Goal: Task Accomplishment & Management: Manage account settings

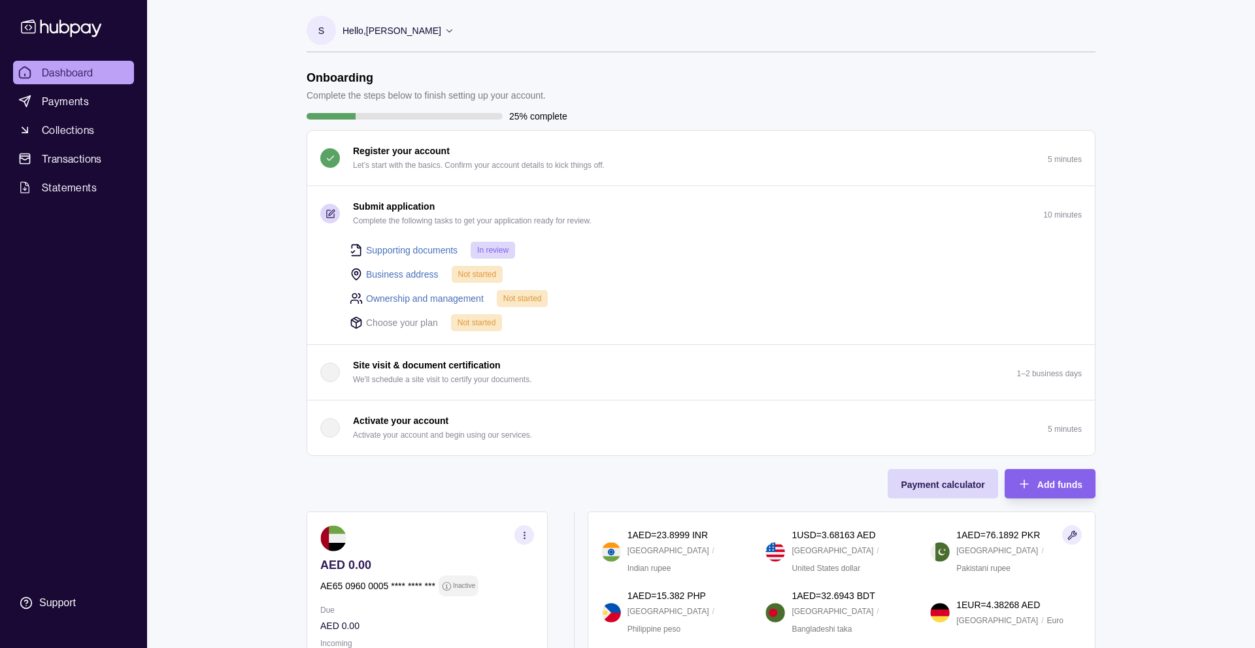
click at [444, 33] on icon at bounding box center [449, 30] width 10 height 10
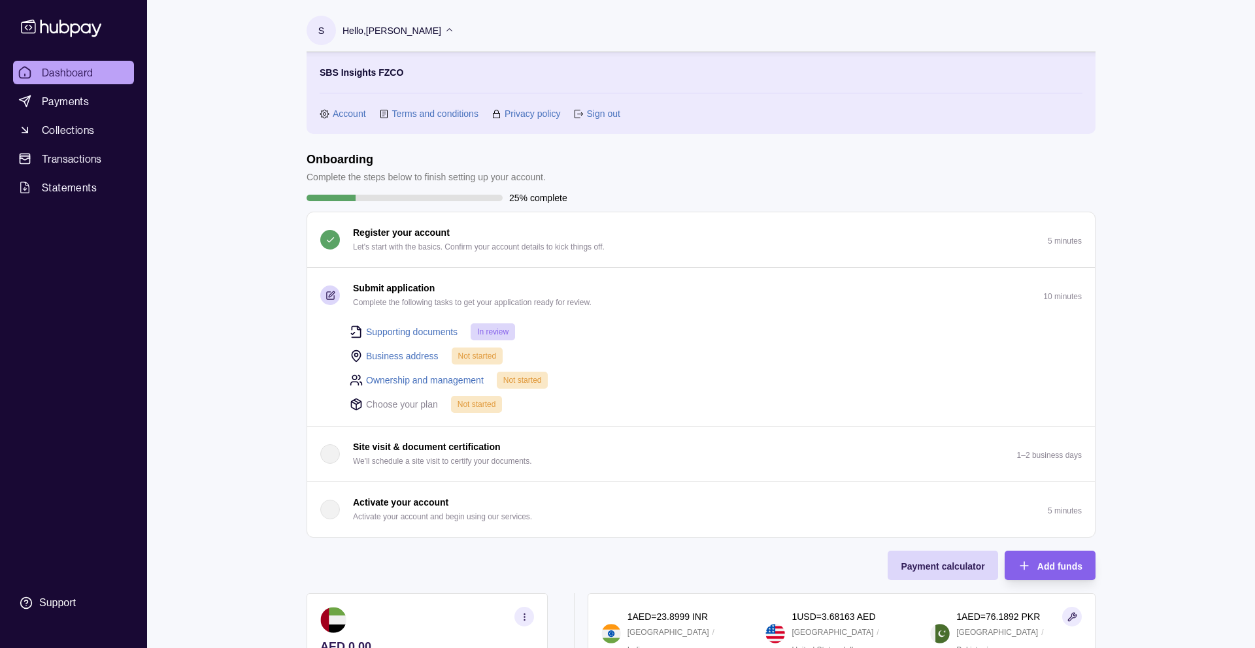
click at [444, 33] on icon at bounding box center [449, 30] width 10 height 10
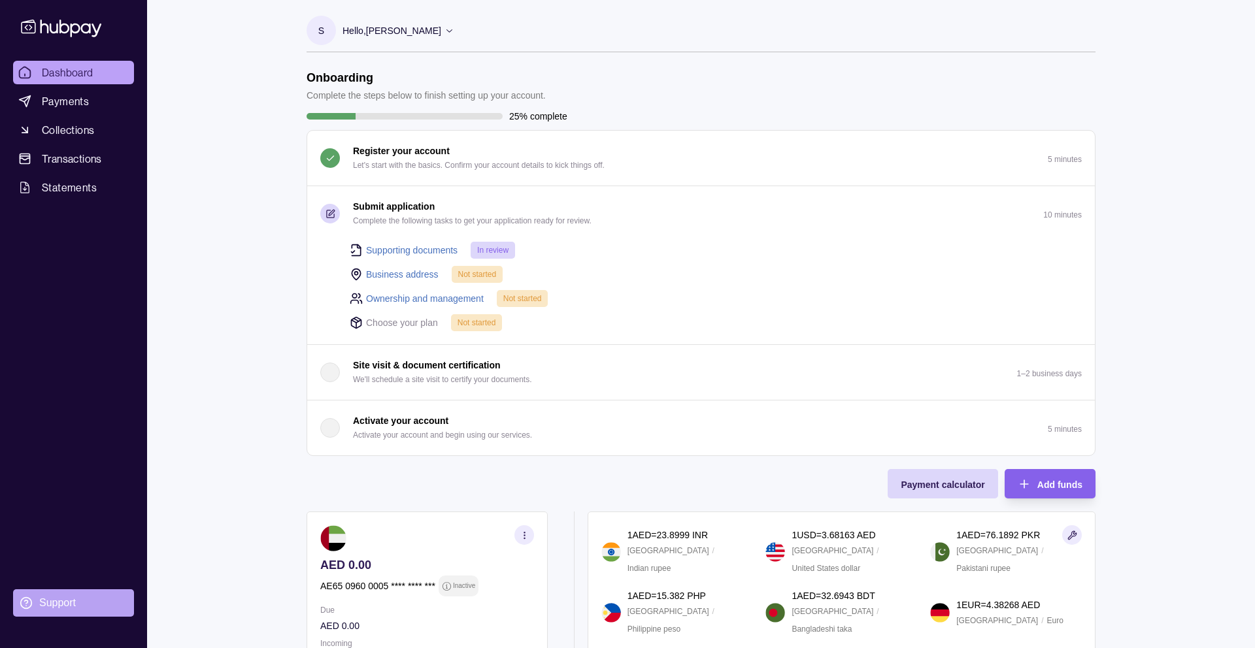
click at [59, 593] on section "Support" at bounding box center [73, 603] width 121 height 27
click at [405, 31] on p "Hello, [PERSON_NAME]" at bounding box center [392, 31] width 99 height 14
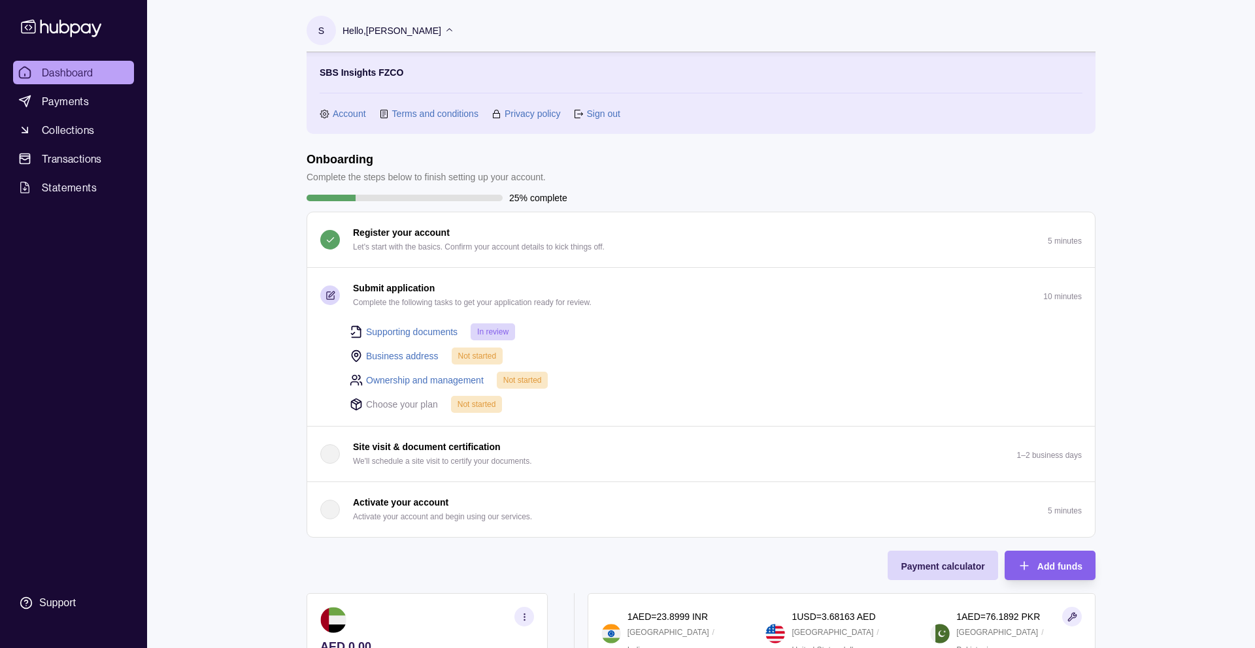
click at [346, 113] on link "Account" at bounding box center [349, 114] width 33 height 14
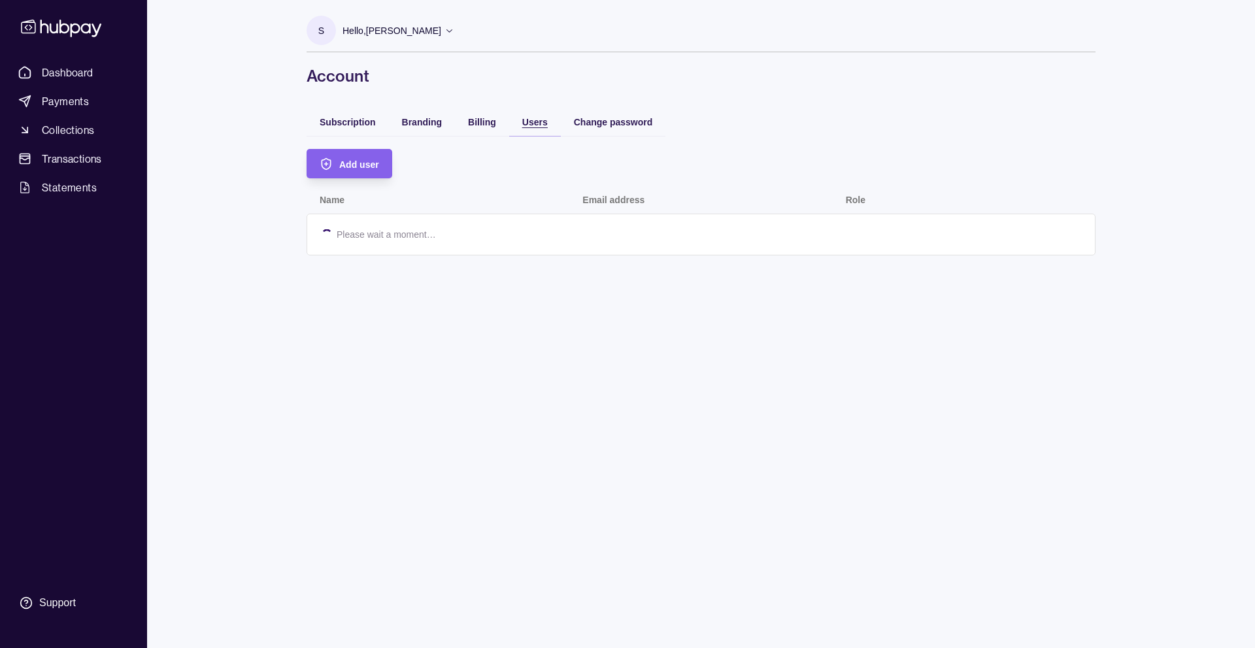
click at [537, 122] on span "Users" at bounding box center [534, 122] width 25 height 10
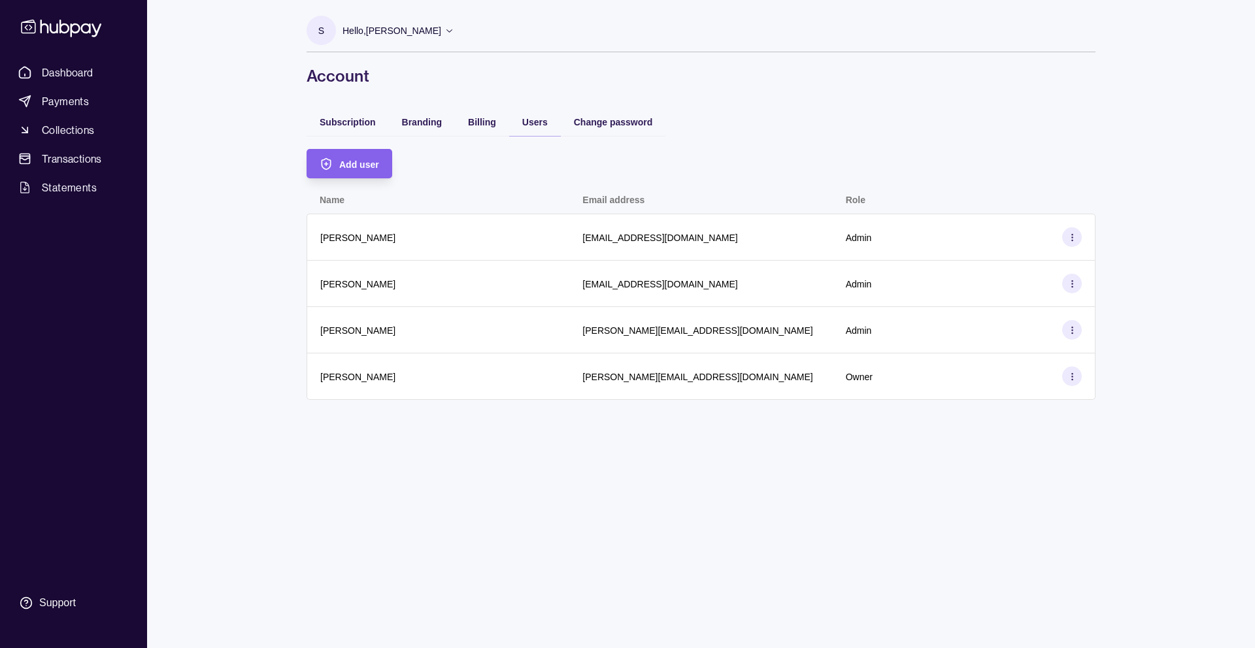
click at [444, 28] on icon at bounding box center [449, 30] width 10 height 10
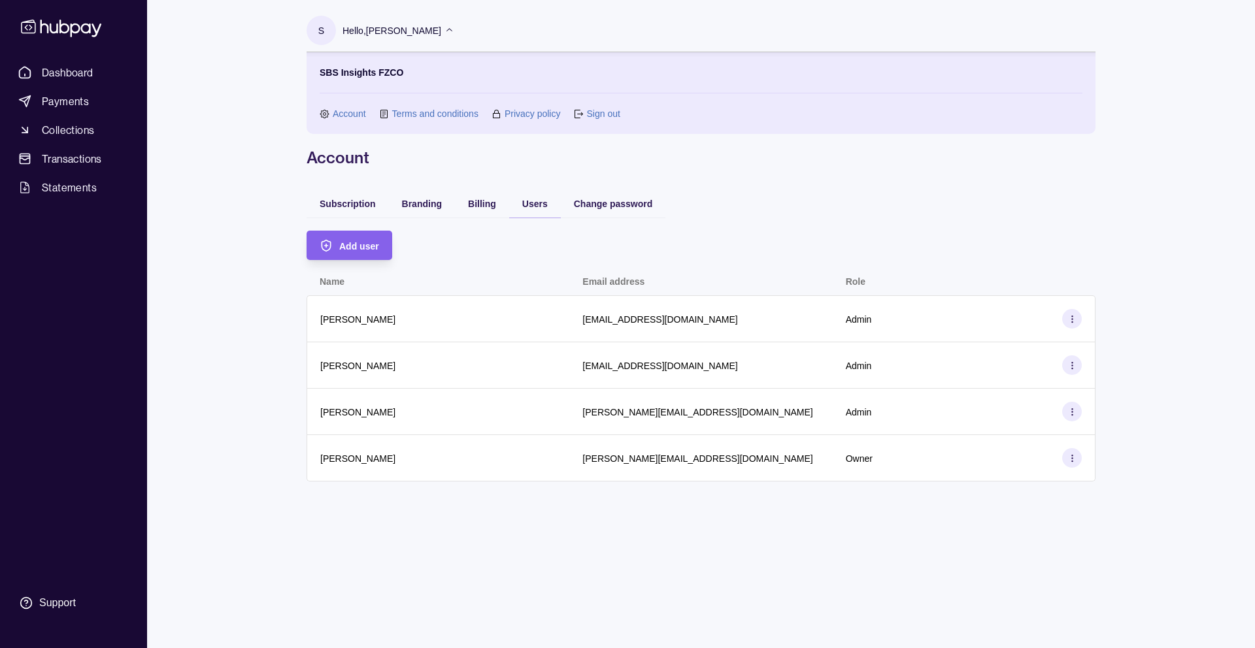
click at [444, 28] on icon at bounding box center [449, 30] width 10 height 10
